Goal: Transaction & Acquisition: Purchase product/service

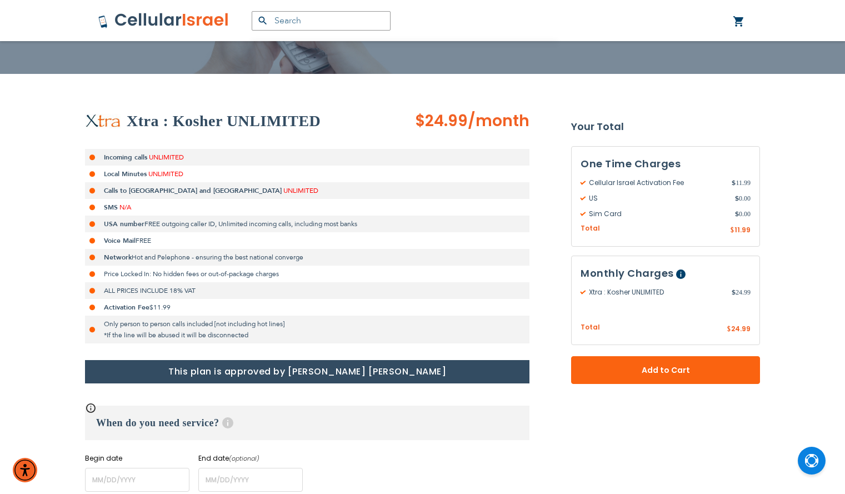
scroll to position [193, 0]
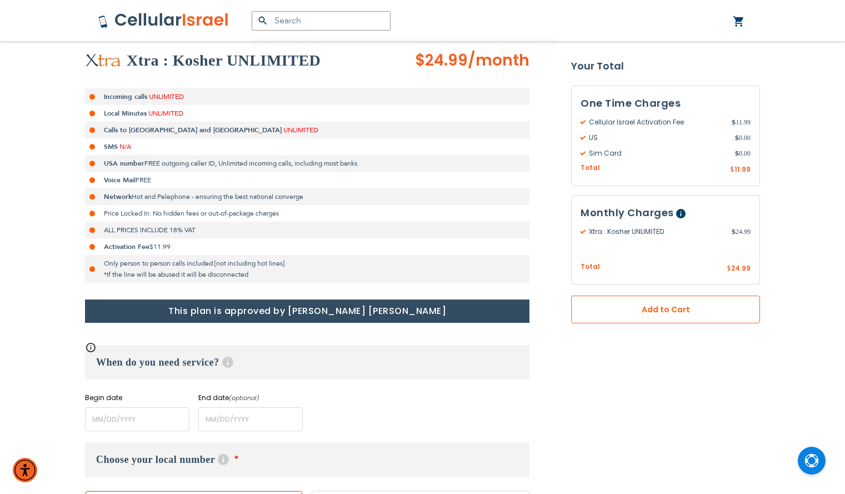
click at [615, 306] on span "Add to Cart" at bounding box center [666, 310] width 116 height 12
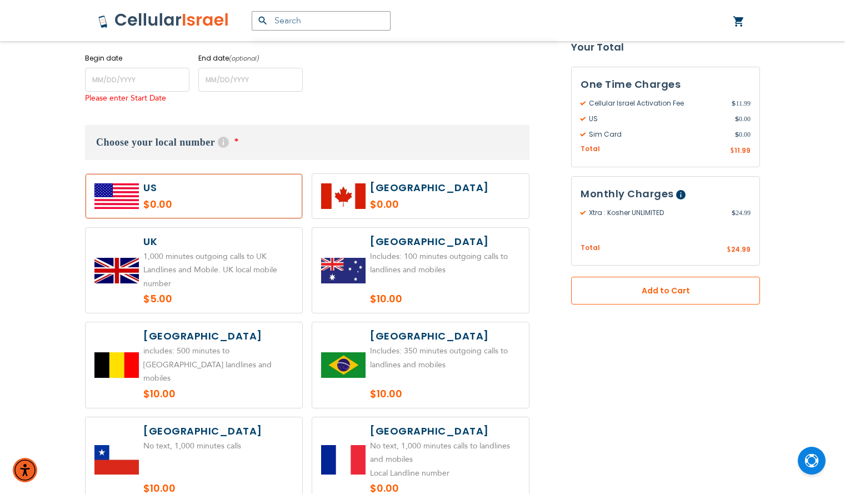
scroll to position [541, 0]
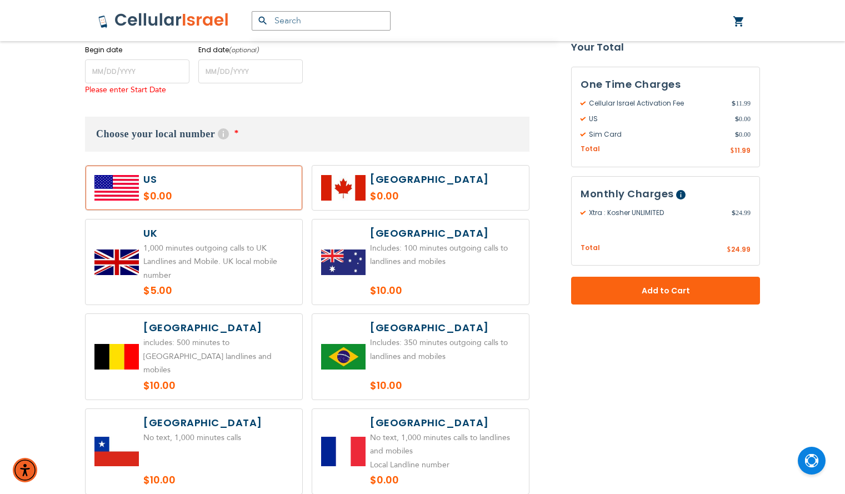
click at [198, 198] on label at bounding box center [194, 188] width 217 height 44
click at [134, 77] on input "name" at bounding box center [137, 71] width 104 height 24
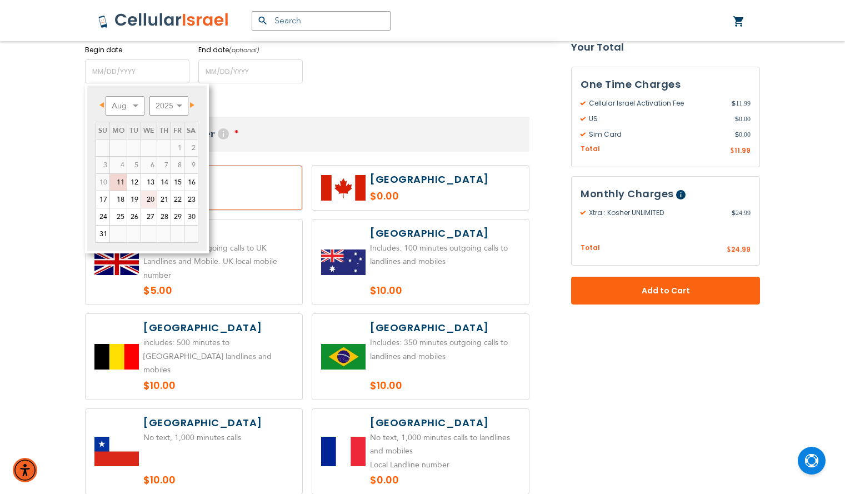
click at [148, 197] on link "20" at bounding box center [149, 199] width 16 height 17
type input "[DATE]"
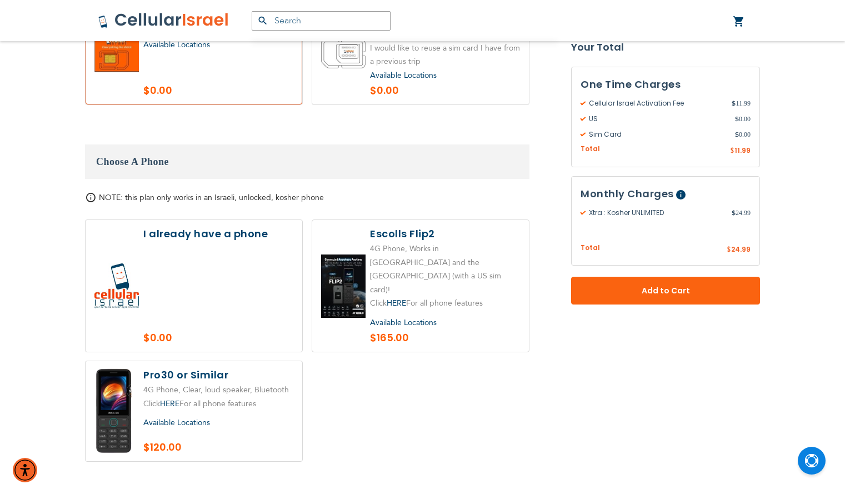
scroll to position [1181, 0]
click at [419, 317] on span "Available Locations" at bounding box center [403, 322] width 67 height 11
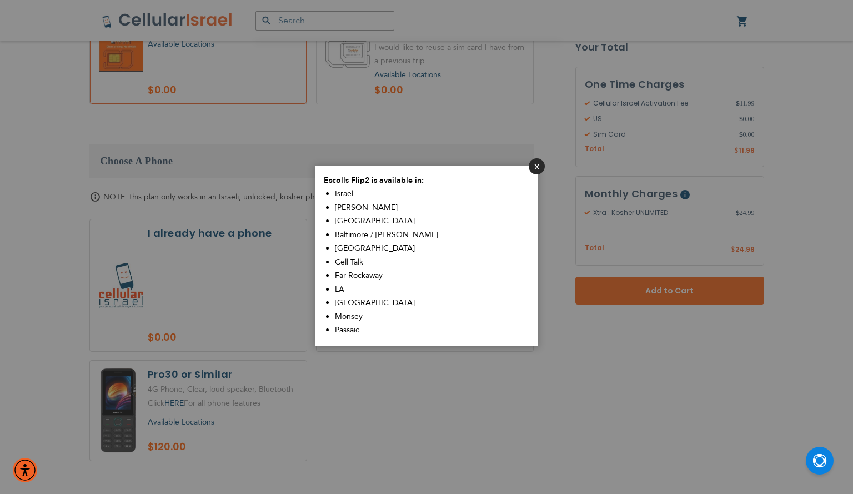
click at [533, 164] on button "Close" at bounding box center [537, 166] width 16 height 16
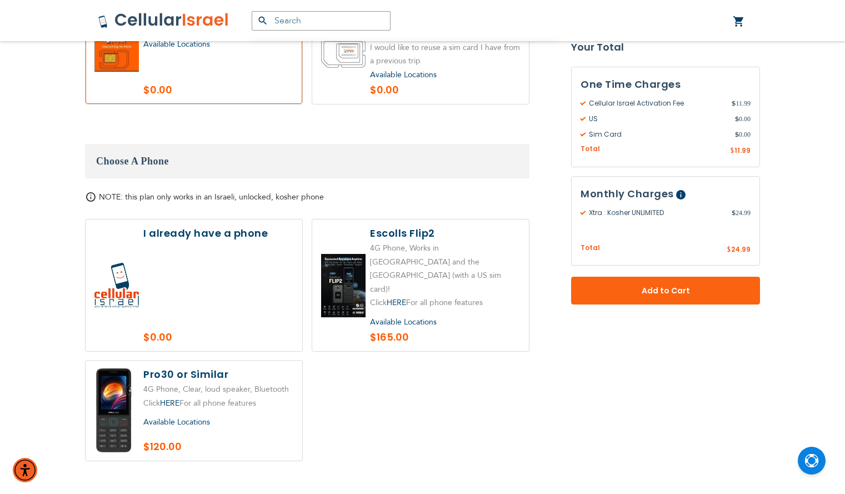
click at [186, 417] on span "Available Locations" at bounding box center [176, 422] width 67 height 11
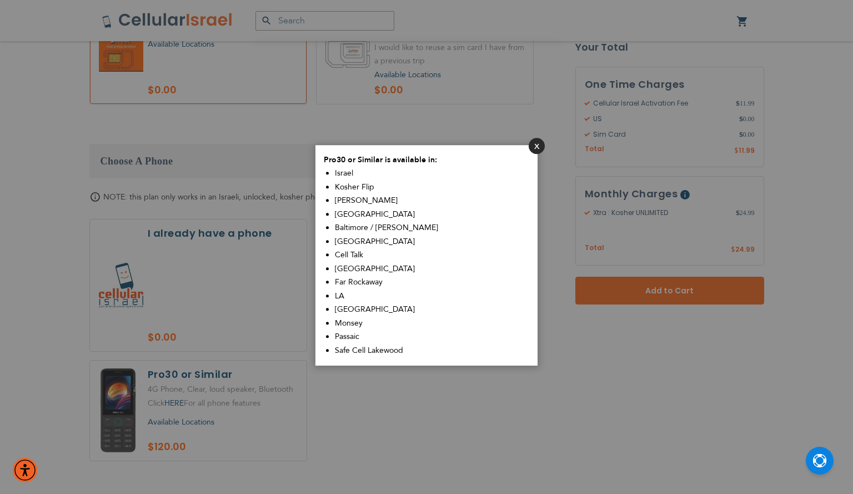
click at [533, 146] on button "Close" at bounding box center [537, 146] width 16 height 16
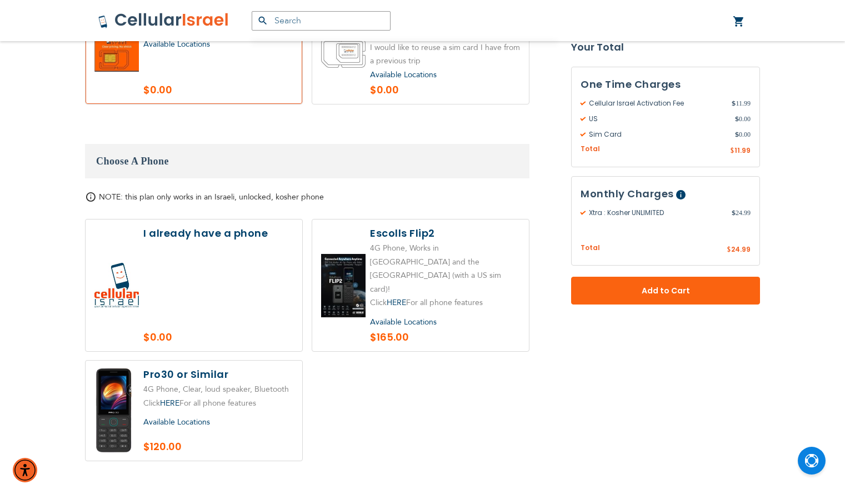
click at [194, 361] on label at bounding box center [194, 411] width 217 height 100
radio input "true"
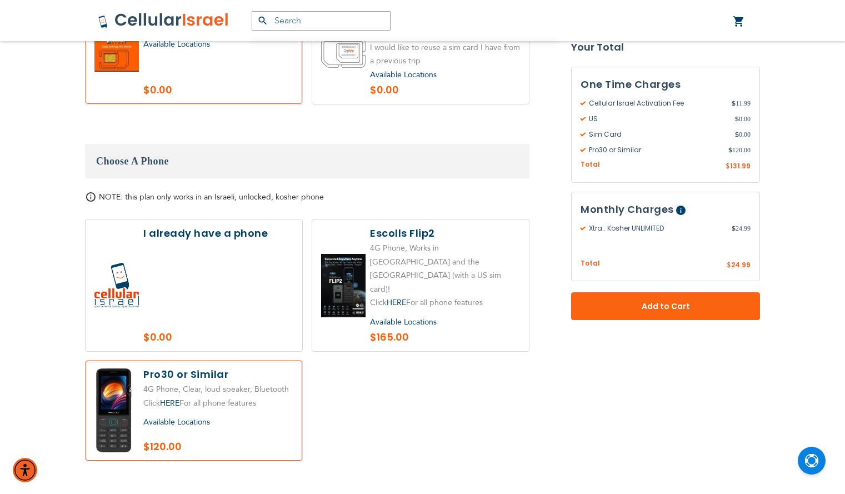
click at [174, 417] on span "Available Locations" at bounding box center [176, 422] width 67 height 11
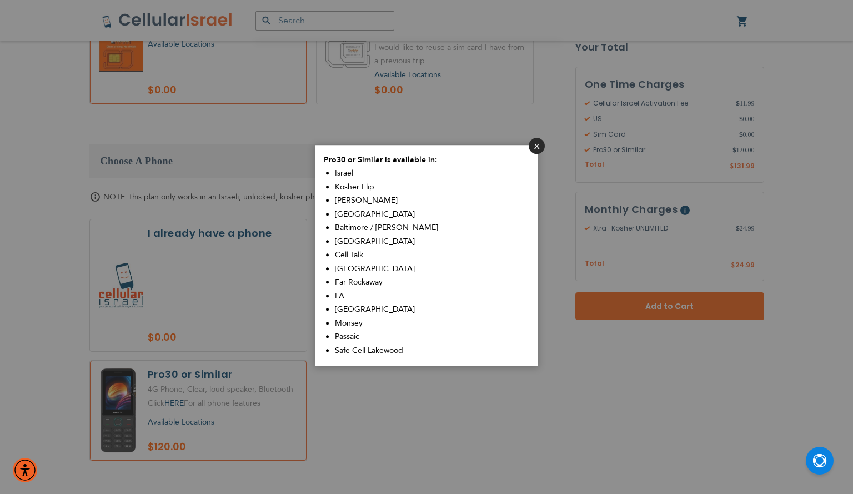
click at [536, 146] on button "Close" at bounding box center [537, 146] width 16 height 16
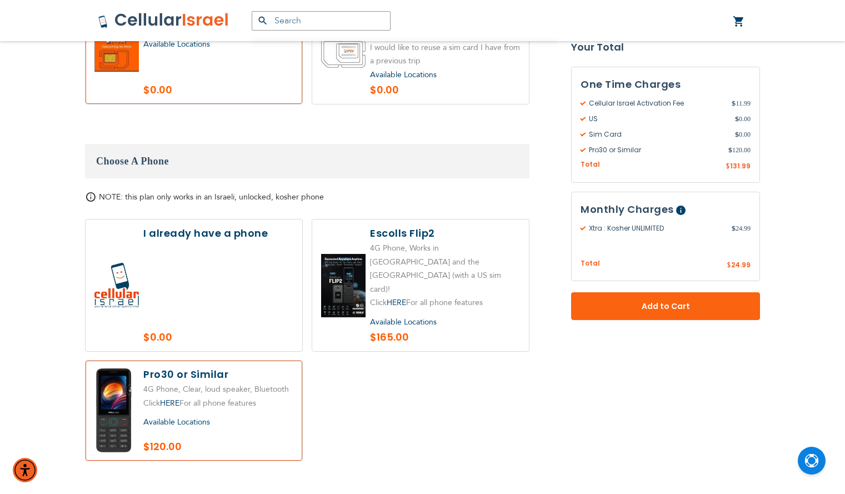
click at [336, 254] on label at bounding box center [420, 285] width 217 height 132
radio input "true"
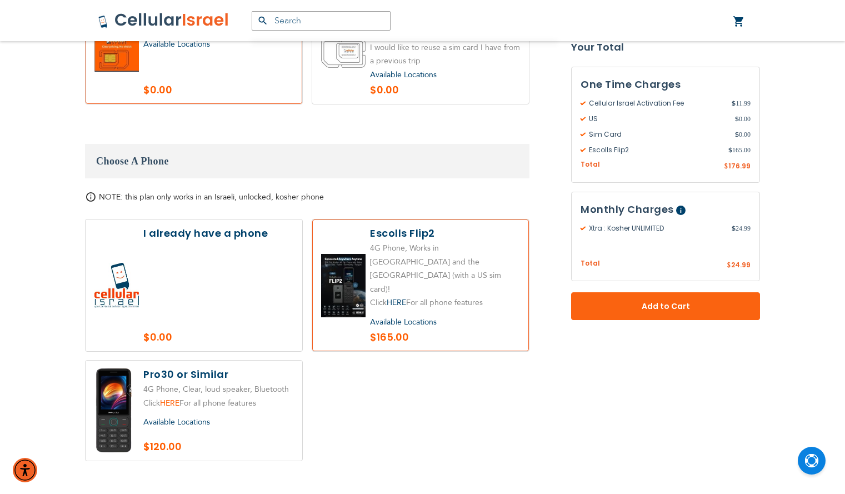
click at [172, 398] on link "HERE" at bounding box center [169, 403] width 19 height 11
click at [406, 297] on link "HERE" at bounding box center [396, 302] width 19 height 11
click at [251, 369] on label at bounding box center [194, 411] width 217 height 100
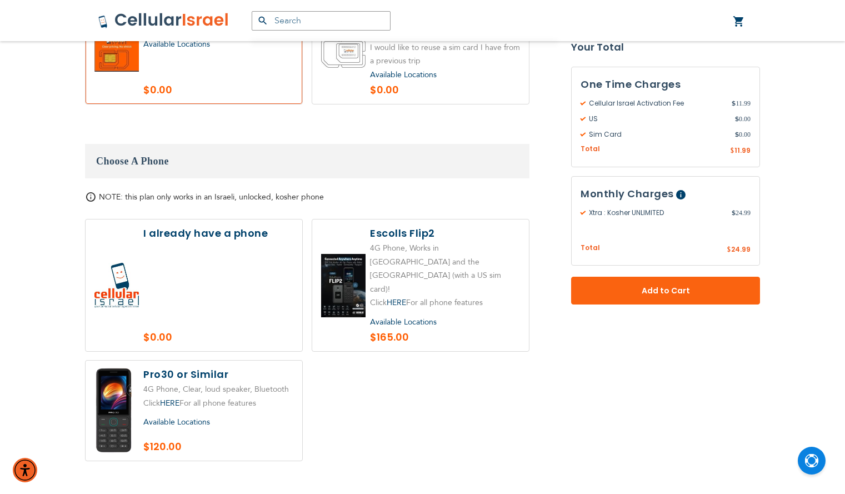
click at [241, 371] on label at bounding box center [194, 411] width 217 height 100
radio input "true"
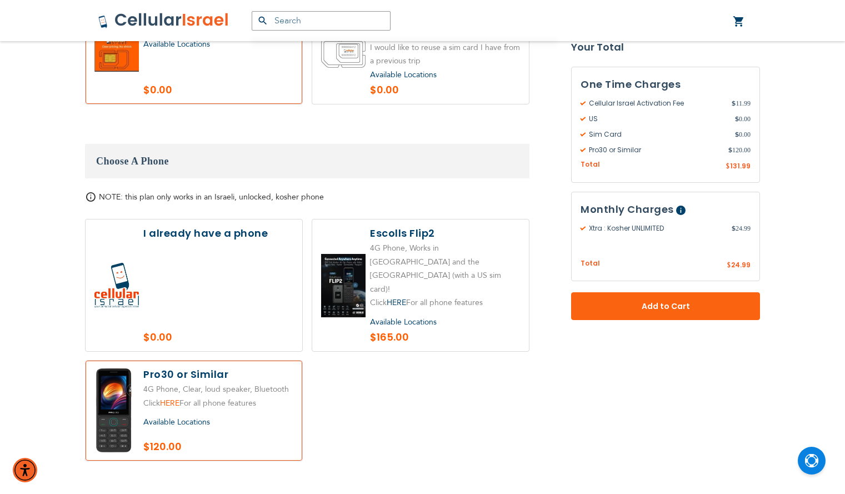
click at [172, 398] on link "HERE" at bounding box center [169, 403] width 19 height 11
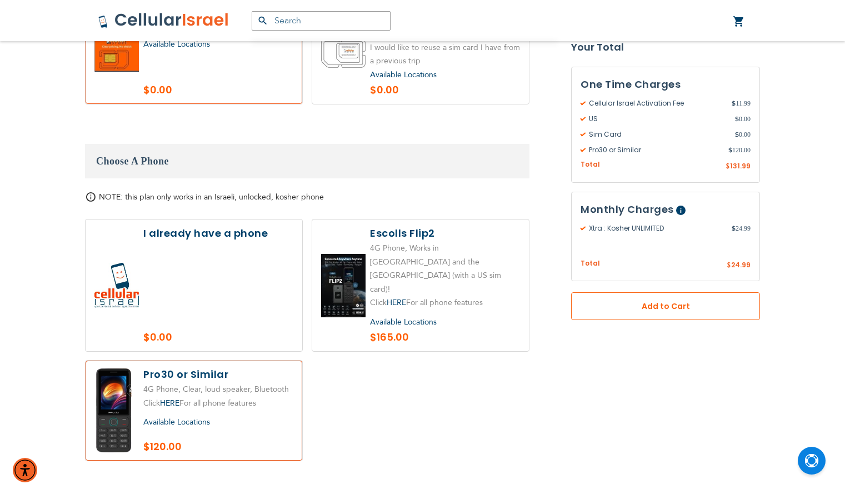
click at [698, 298] on button "Add to Cart" at bounding box center [665, 306] width 189 height 28
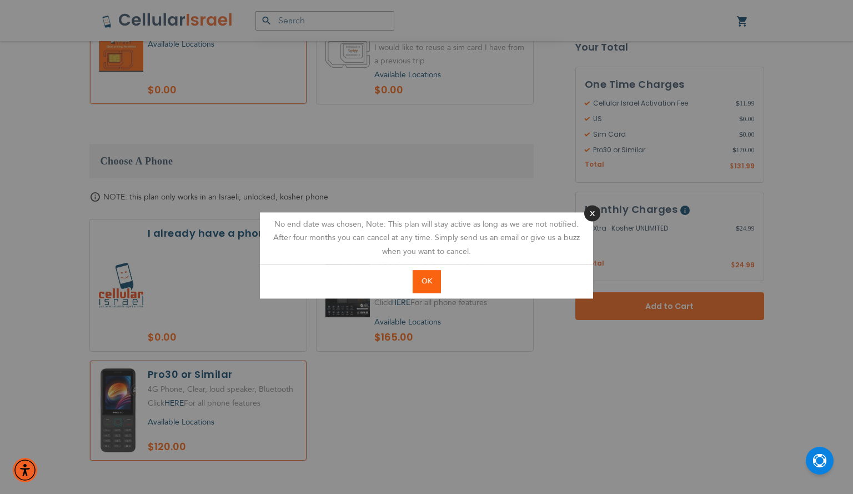
click at [597, 211] on button "Close" at bounding box center [593, 213] width 16 height 16
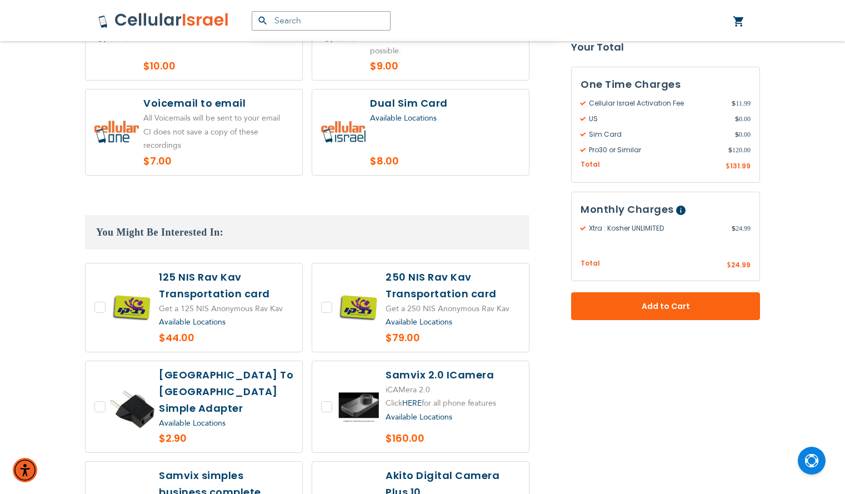
scroll to position [1885, 0]
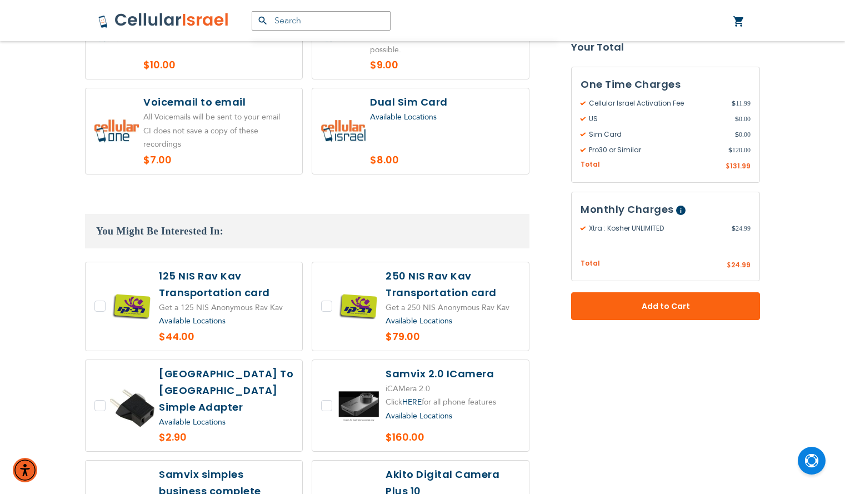
click at [663, 243] on div "Xtra : Kosher UNLIMITED $ 24.99" at bounding box center [666, 236] width 170 height 36
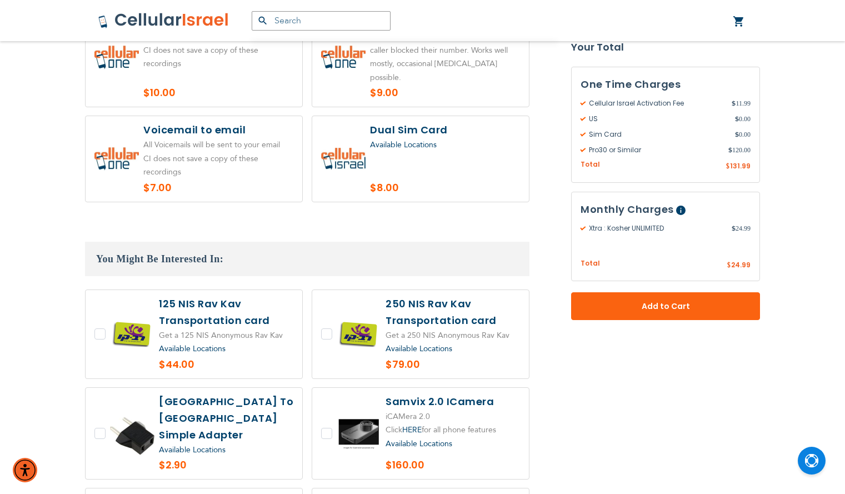
scroll to position [1855, 0]
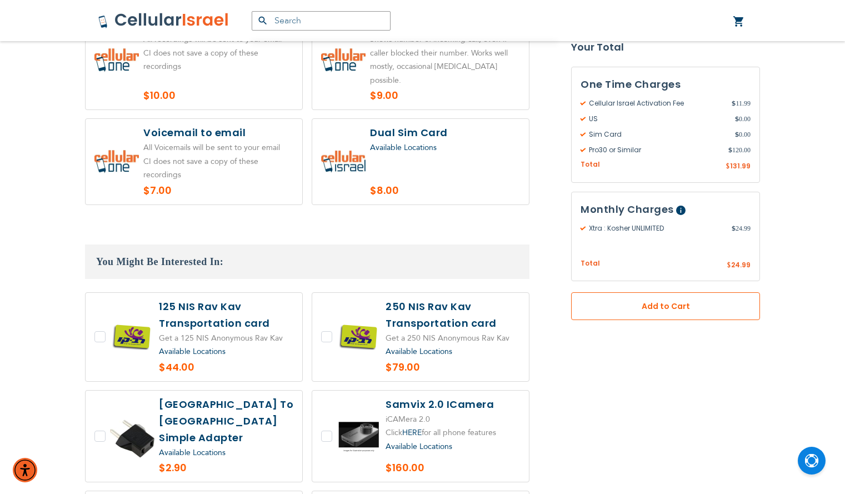
click at [717, 307] on span "Add to Cart" at bounding box center [666, 307] width 116 height 12
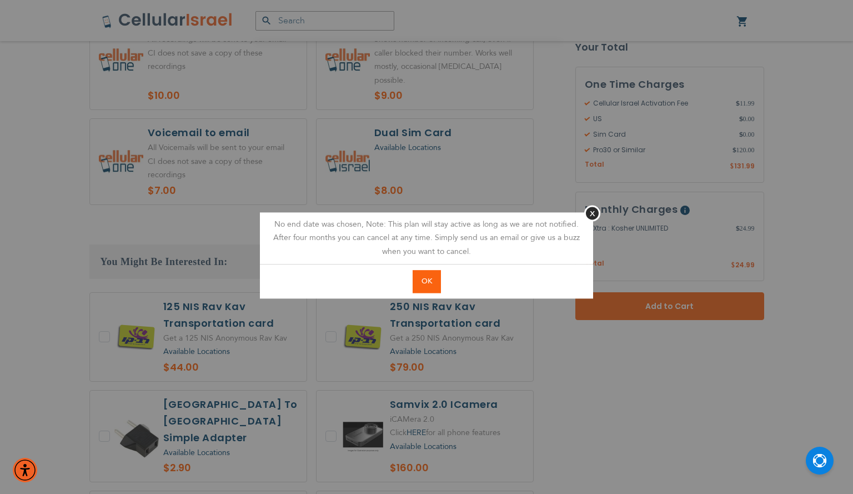
click at [426, 282] on span "OK" at bounding box center [427, 281] width 11 height 10
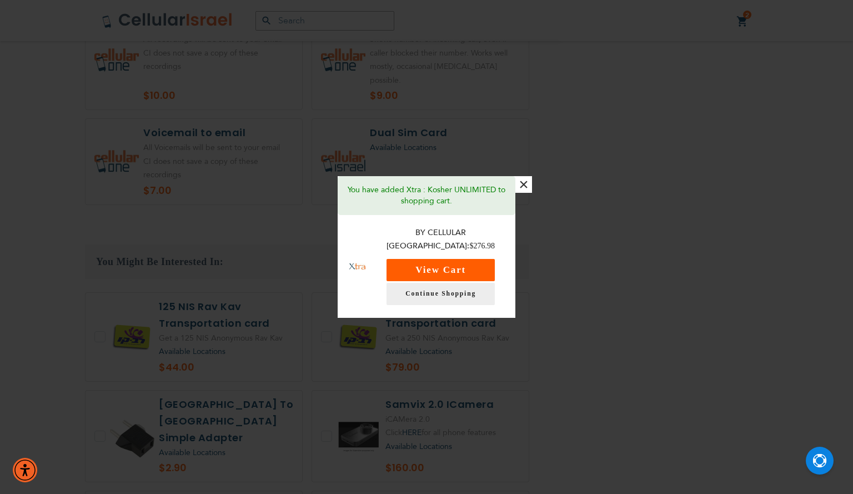
click at [484, 259] on button "View Cart" at bounding box center [441, 270] width 108 height 22
